Goal: Find specific page/section: Find specific page/section

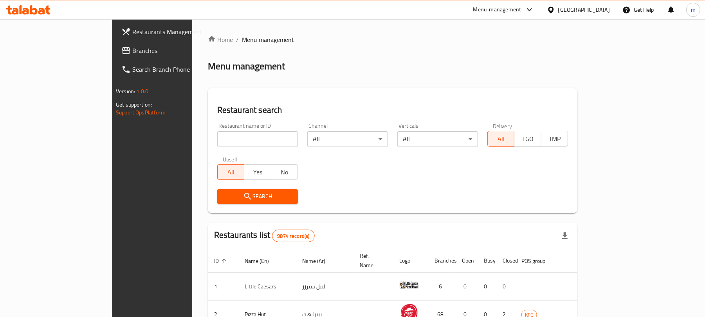
click at [597, 8] on div "[GEOGRAPHIC_DATA]" at bounding box center [584, 9] width 52 height 9
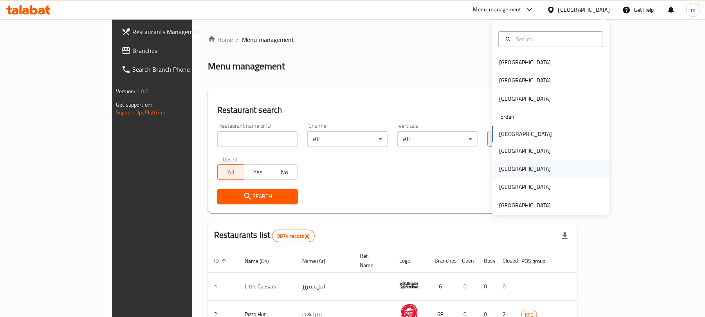
click at [503, 175] on div "[GEOGRAPHIC_DATA]" at bounding box center [525, 169] width 64 height 18
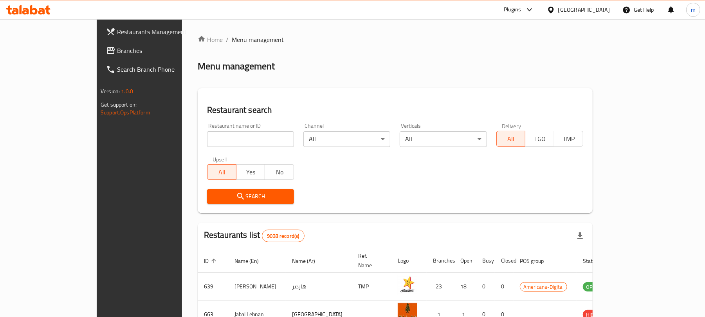
click at [117, 49] on span "Branches" at bounding box center [162, 50] width 91 height 9
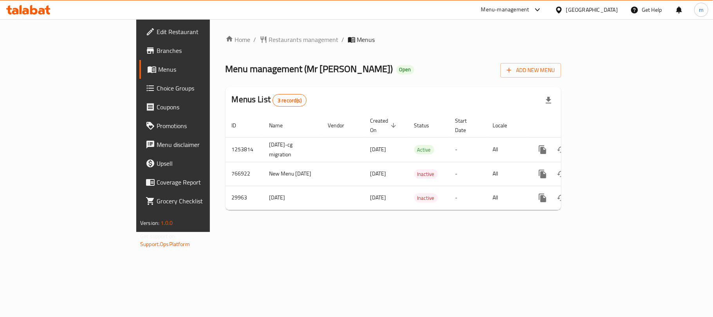
click at [269, 40] on span "Restaurants management" at bounding box center [304, 39] width 70 height 9
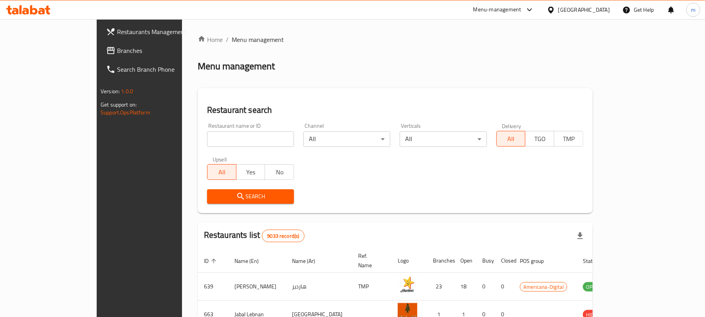
click at [202, 149] on div "Restaurant name or ID Restaurant name or ID" at bounding box center [250, 134] width 96 height 33
drag, startPoint x: 193, startPoint y: 140, endPoint x: 198, endPoint y: 135, distance: 6.9
click at [207, 140] on input "search" at bounding box center [250, 139] width 87 height 16
paste input "15396"
type input "15396"
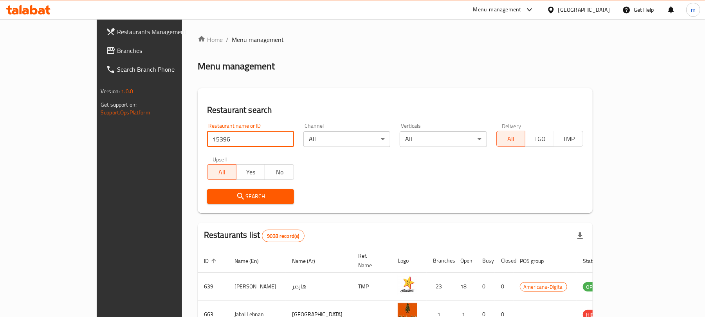
click button "Search" at bounding box center [250, 196] width 87 height 14
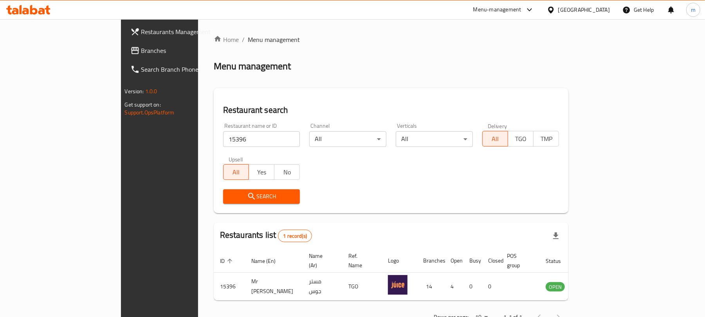
drag, startPoint x: 69, startPoint y: 52, endPoint x: 59, endPoint y: 64, distance: 15.7
click at [141, 51] on span "Branches" at bounding box center [186, 50] width 91 height 9
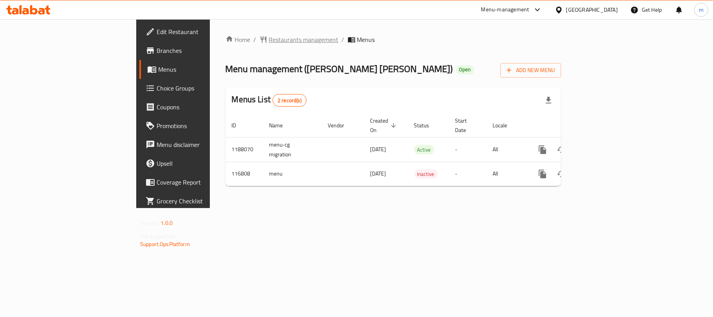
click at [269, 42] on span "Restaurants management" at bounding box center [304, 39] width 70 height 9
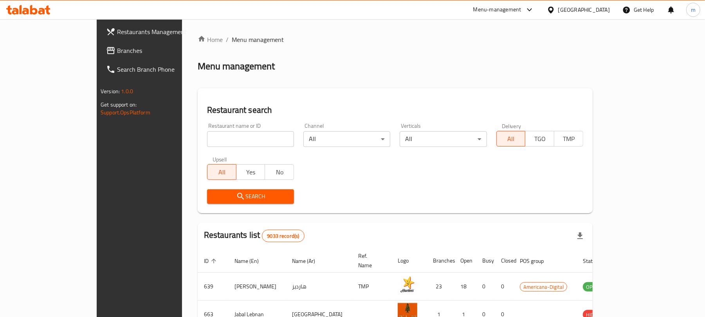
click at [207, 132] on input "search" at bounding box center [250, 139] width 87 height 16
paste input "605954"
type input "605954"
click at [207, 190] on button "Search" at bounding box center [250, 196] width 87 height 14
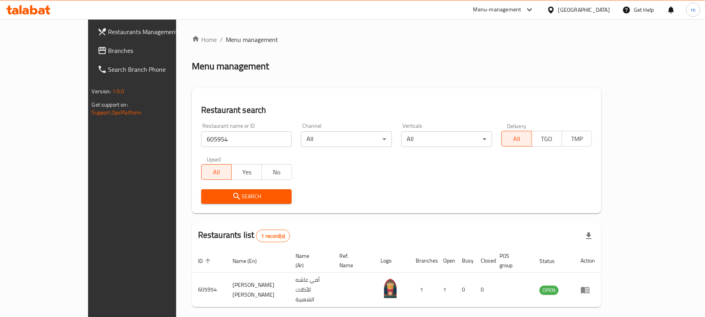
click at [597, 4] on div "[GEOGRAPHIC_DATA]" at bounding box center [578, 9] width 76 height 19
click at [108, 55] on span "Branches" at bounding box center [153, 50] width 91 height 9
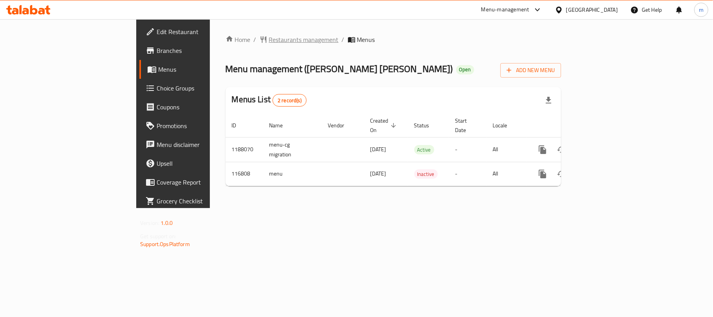
click at [269, 40] on span "Restaurants management" at bounding box center [304, 39] width 70 height 9
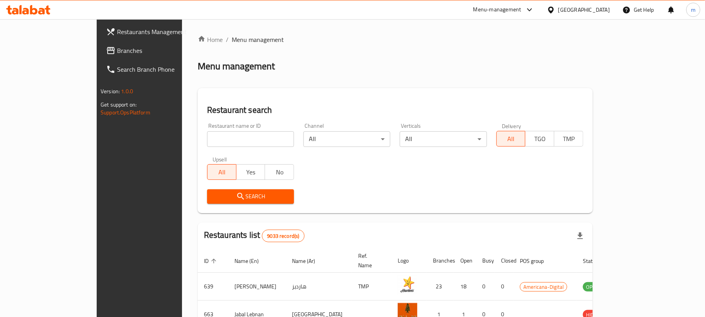
click at [207, 134] on input "search" at bounding box center [250, 139] width 87 height 16
paste input "605954"
type input "605954"
click at [236, 198] on icon "submit" at bounding box center [240, 195] width 9 height 9
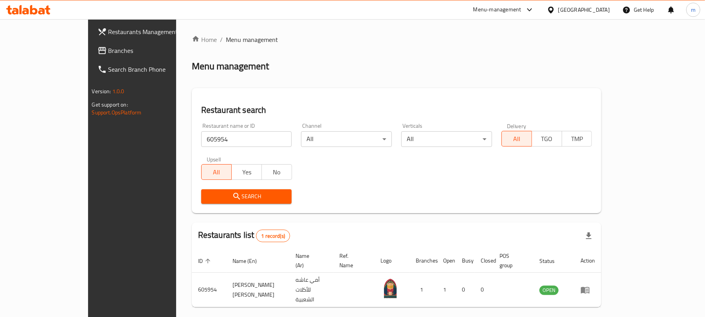
click at [558, 13] on div at bounding box center [552, 9] width 11 height 9
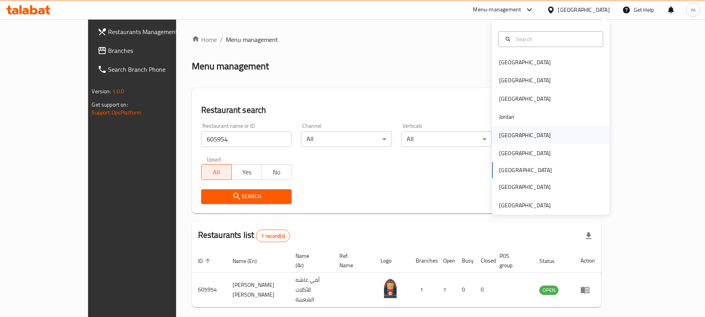
click at [514, 135] on div "[GEOGRAPHIC_DATA]" at bounding box center [550, 135] width 117 height 18
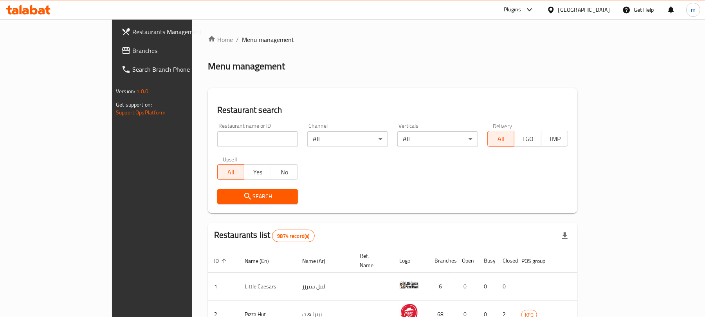
drag, startPoint x: 209, startPoint y: 140, endPoint x: 203, endPoint y: 144, distance: 7.4
click at [217, 140] on input "search" at bounding box center [257, 139] width 81 height 16
drag, startPoint x: 27, startPoint y: 50, endPoint x: 0, endPoint y: 62, distance: 29.4
click at [132, 50] on span "Branches" at bounding box center [177, 50] width 91 height 9
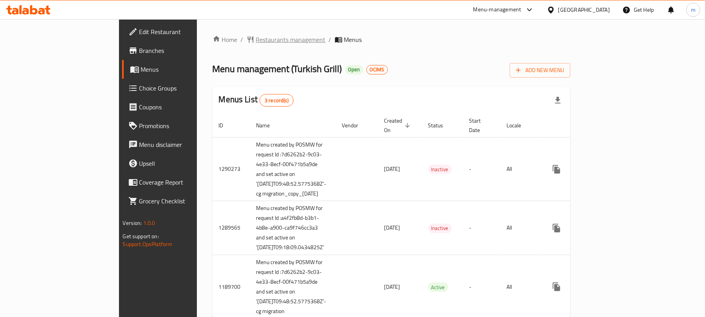
click at [256, 40] on span "Restaurants management" at bounding box center [291, 39] width 70 height 9
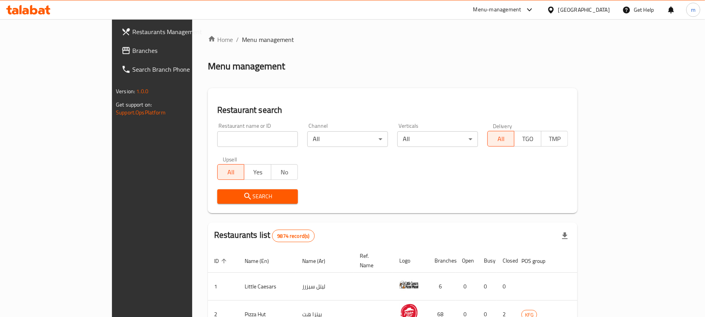
click at [217, 137] on input "search" at bounding box center [257, 139] width 81 height 16
paste input "172"
type input "172"
click button "Search" at bounding box center [257, 196] width 81 height 14
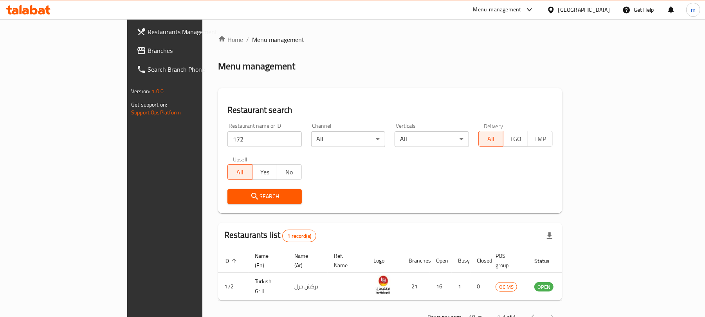
click at [417, 193] on div "Search" at bounding box center [390, 196] width 335 height 24
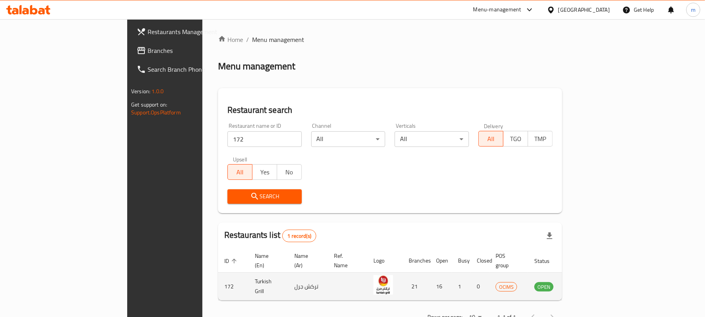
click at [590, 281] on link "enhanced table" at bounding box center [582, 285] width 14 height 9
